Goal: Task Accomplishment & Management: Manage account settings

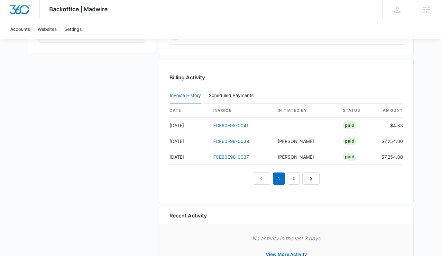
scroll to position [636, 0]
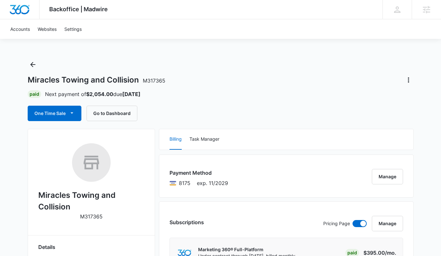
click at [163, 107] on div "One Time Sale Go to Dashboard" at bounding box center [221, 113] width 386 height 15
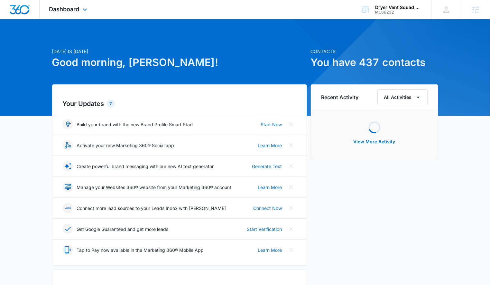
click at [59, 15] on div "Dashboard Apps Reputation Websites Forms CRM Email Social Shop Payments POS Con…" at bounding box center [69, 9] width 59 height 19
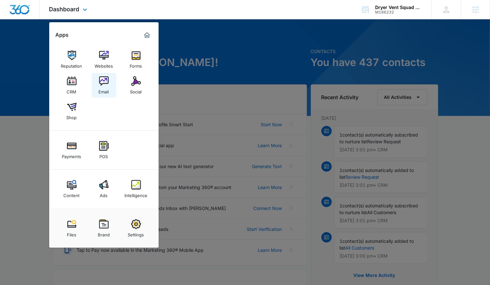
click at [105, 82] on img at bounding box center [104, 81] width 10 height 10
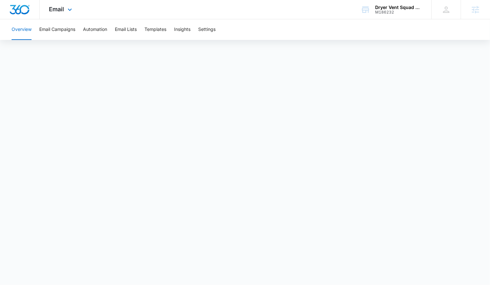
click at [61, 3] on div "Email Apps Reputation Websites Forms CRM Email Social Shop Payments POS Content…" at bounding box center [62, 9] width 44 height 19
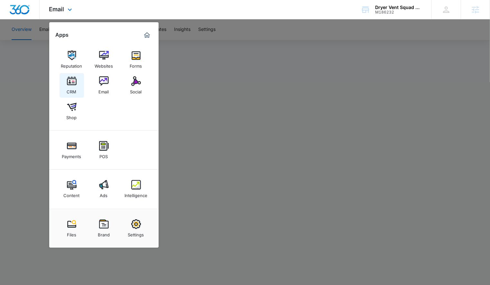
click at [69, 79] on img at bounding box center [72, 81] width 10 height 10
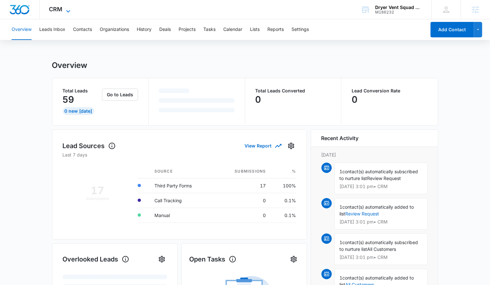
click at [64, 10] on icon at bounding box center [68, 11] width 8 height 8
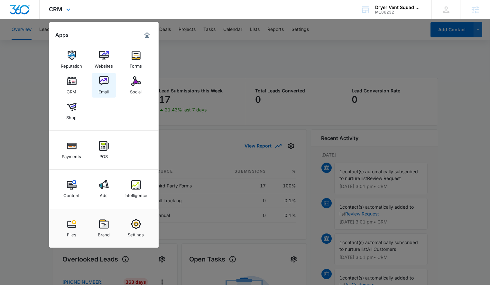
click at [92, 81] on link "Email" at bounding box center [104, 85] width 24 height 24
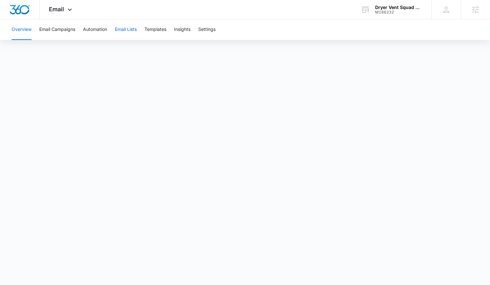
click at [121, 26] on button "Email Lists" at bounding box center [126, 29] width 22 height 21
